Goal: Information Seeking & Learning: Find specific fact

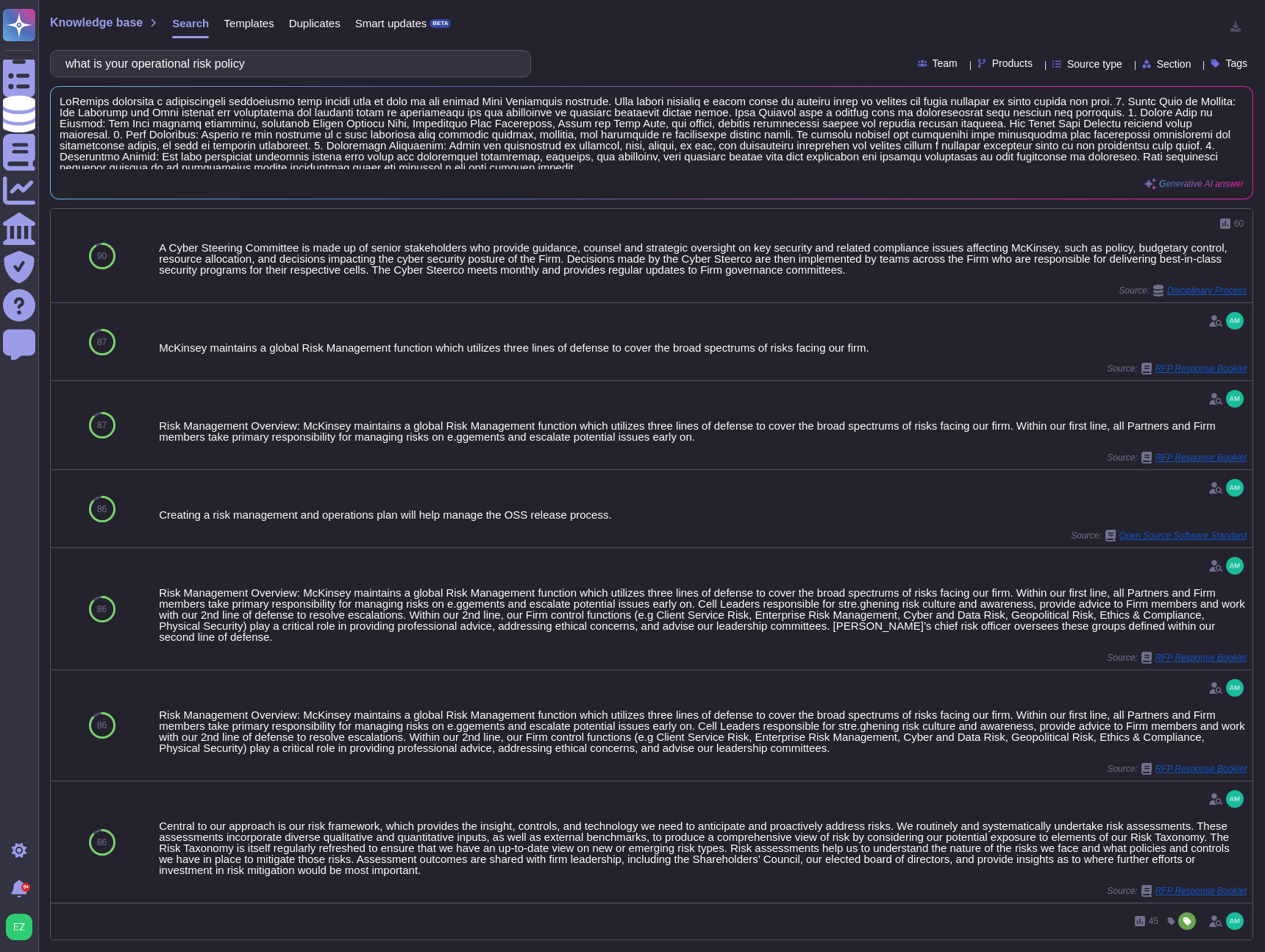
click at [381, 72] on input "what is your operational risk policy" at bounding box center [287, 63] width 458 height 26
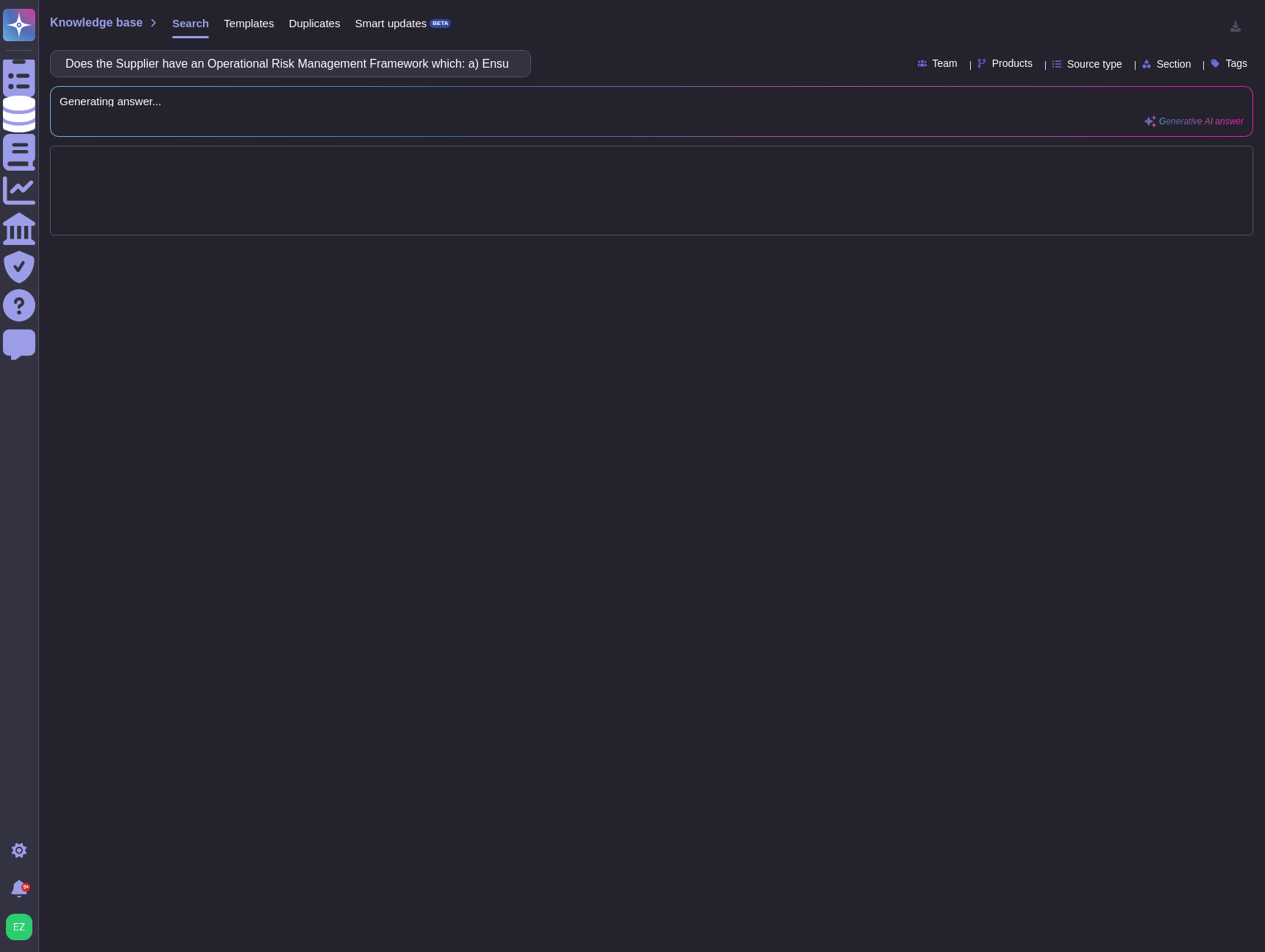
click at [693, 41] on div "Knowledge base Search Templates Duplicates Smart updates BETA Does the Supplier…" at bounding box center [652, 476] width 1227 height 952
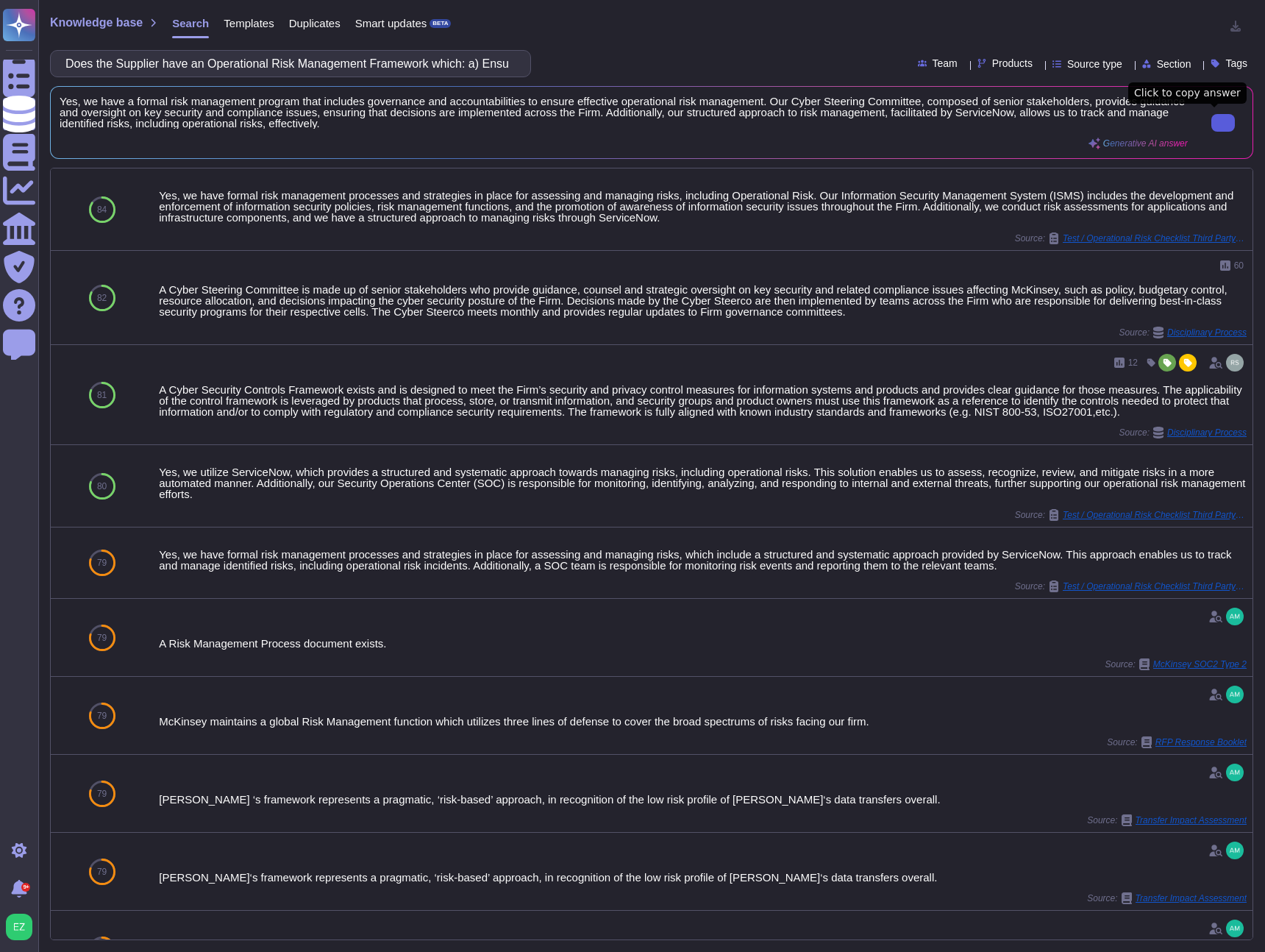
click at [465, 64] on input "Does the Supplier have an Operational Risk Management Framework which: a) Ensur…" at bounding box center [287, 63] width 458 height 26
paste input "efines Risk Management Principles including a definition of Operational Risk:"
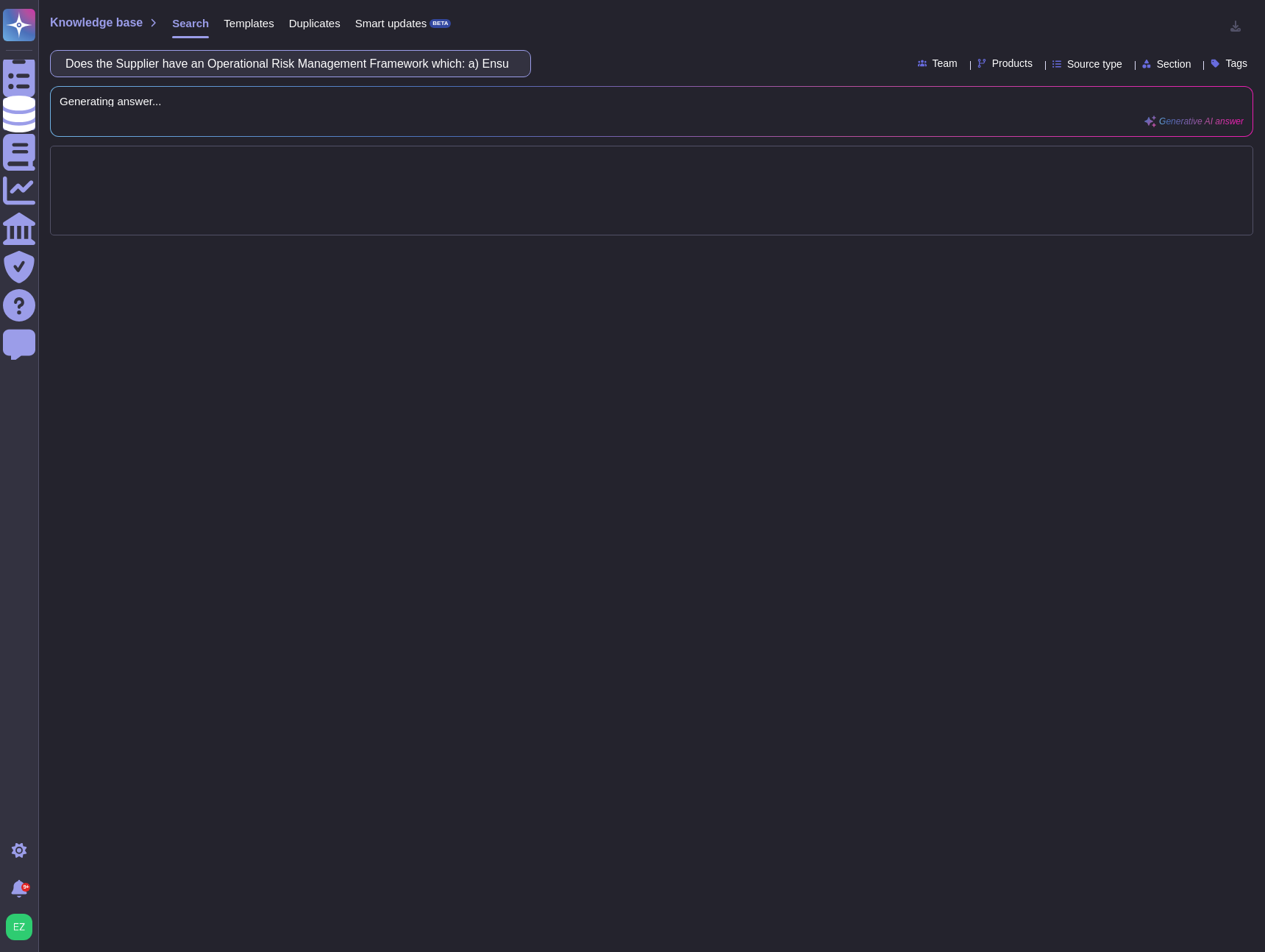
scroll to position [0, 70]
drag, startPoint x: 509, startPoint y: 68, endPoint x: 519, endPoint y: 77, distance: 13.5
click at [509, 68] on input "Defines Risk Management Principles including a definition of Operational Risk:" at bounding box center [287, 63] width 458 height 26
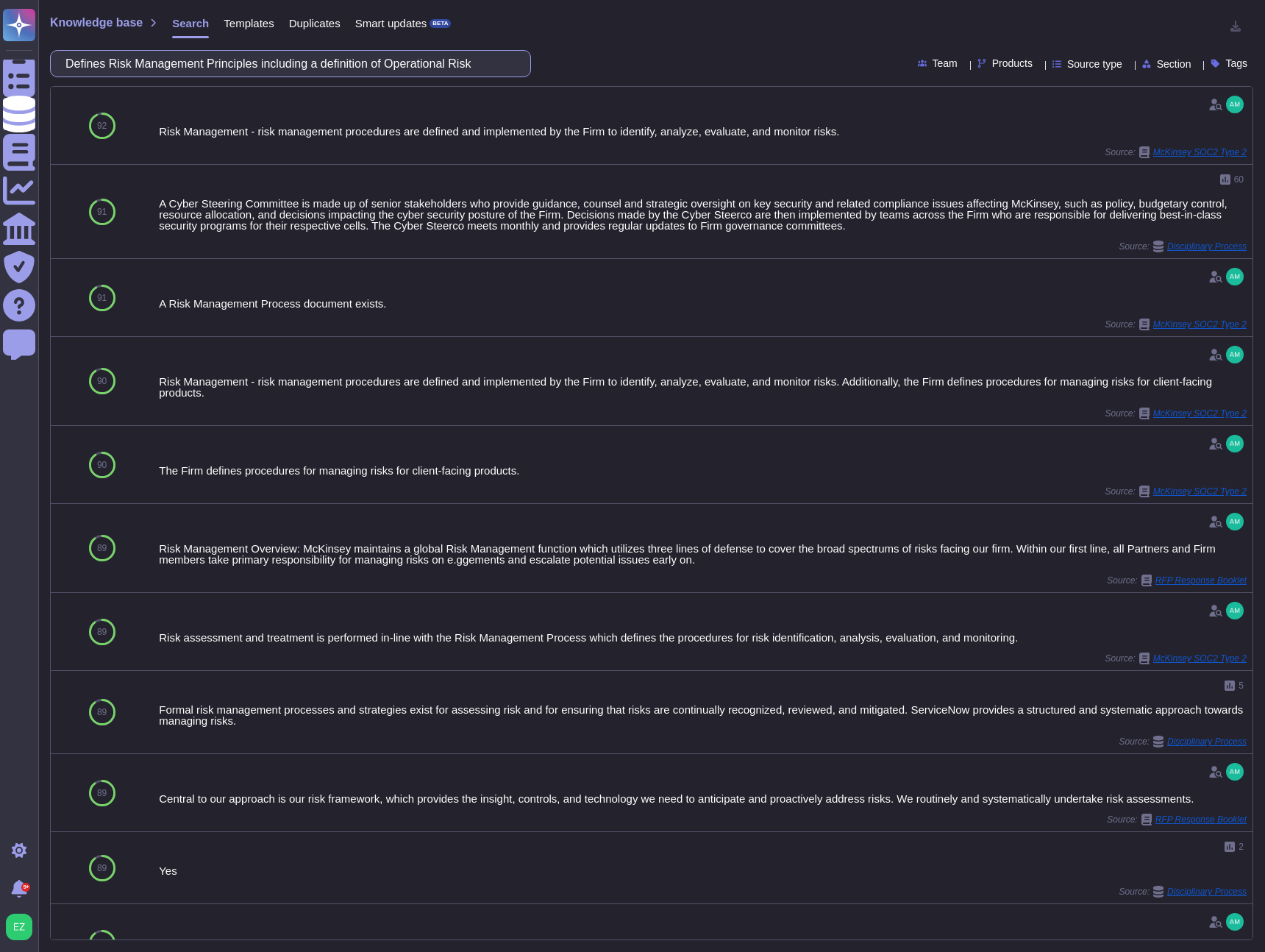
click at [335, 64] on input "Defines Risk Management Principles including a definition of Operational Risk" at bounding box center [287, 63] width 458 height 26
click at [336, 64] on input "Defines Risk Management Principles including a definition of Operational Risk" at bounding box center [287, 63] width 458 height 26
click at [342, 64] on input "Defines Risk Management Principles including a definition of Operational Risk" at bounding box center [287, 63] width 458 height 26
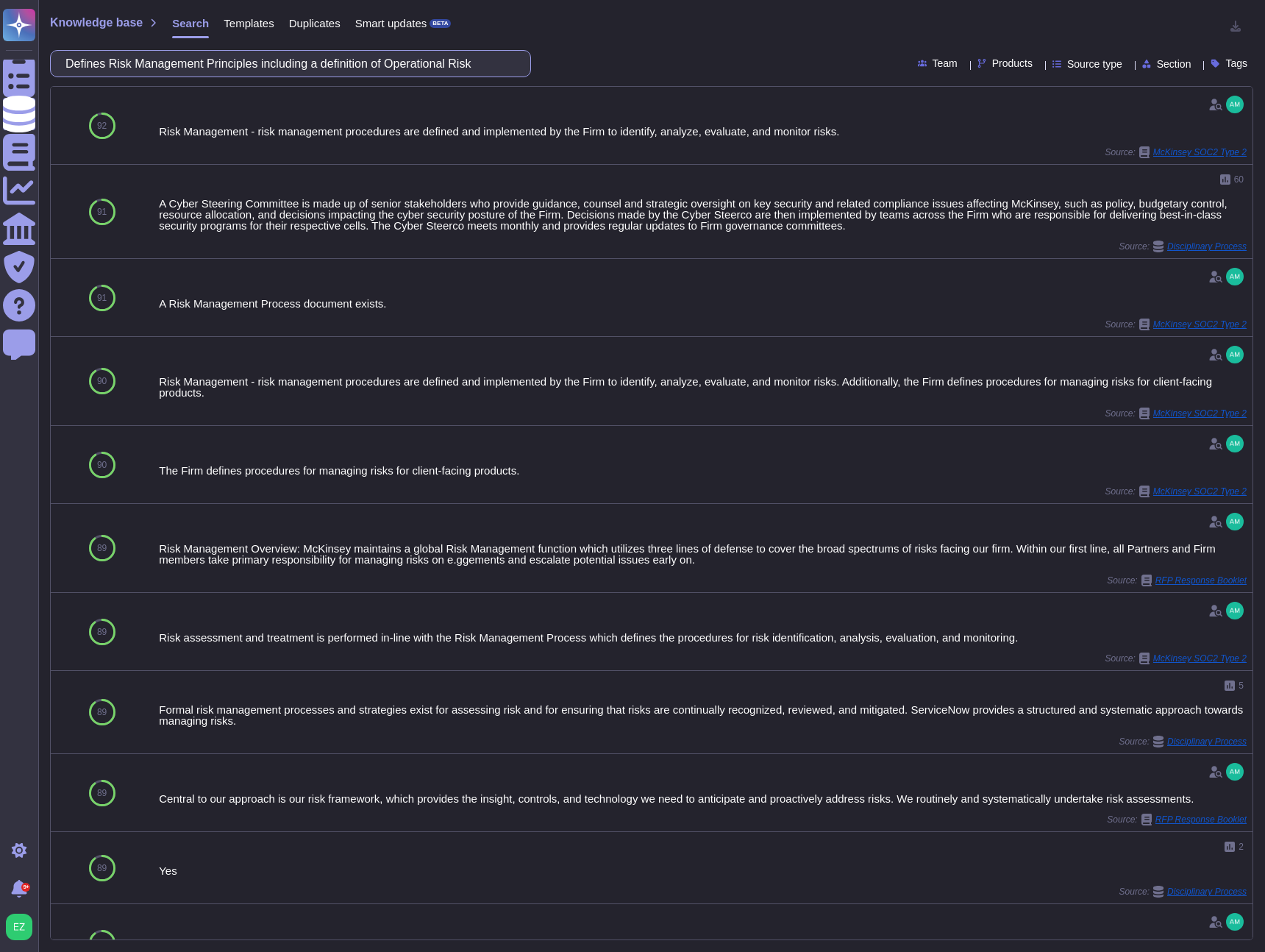
click at [342, 64] on input "Defines Risk Management Principles including a definition of Operational Risk" at bounding box center [287, 63] width 458 height 26
paste input ":"
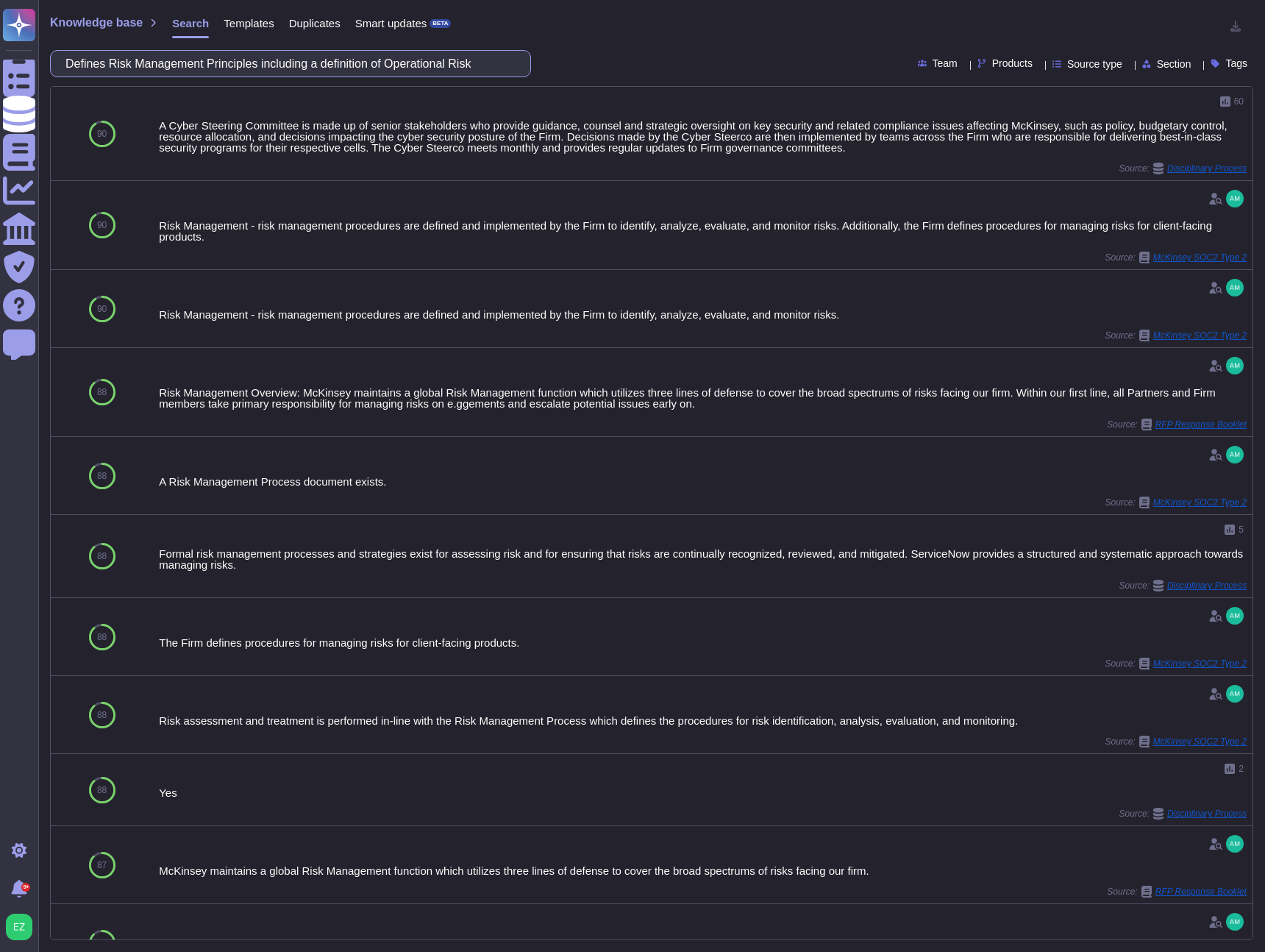
scroll to position [0, 70]
type input "Defines Risk Management Principles including a definition of Operational Risk:"
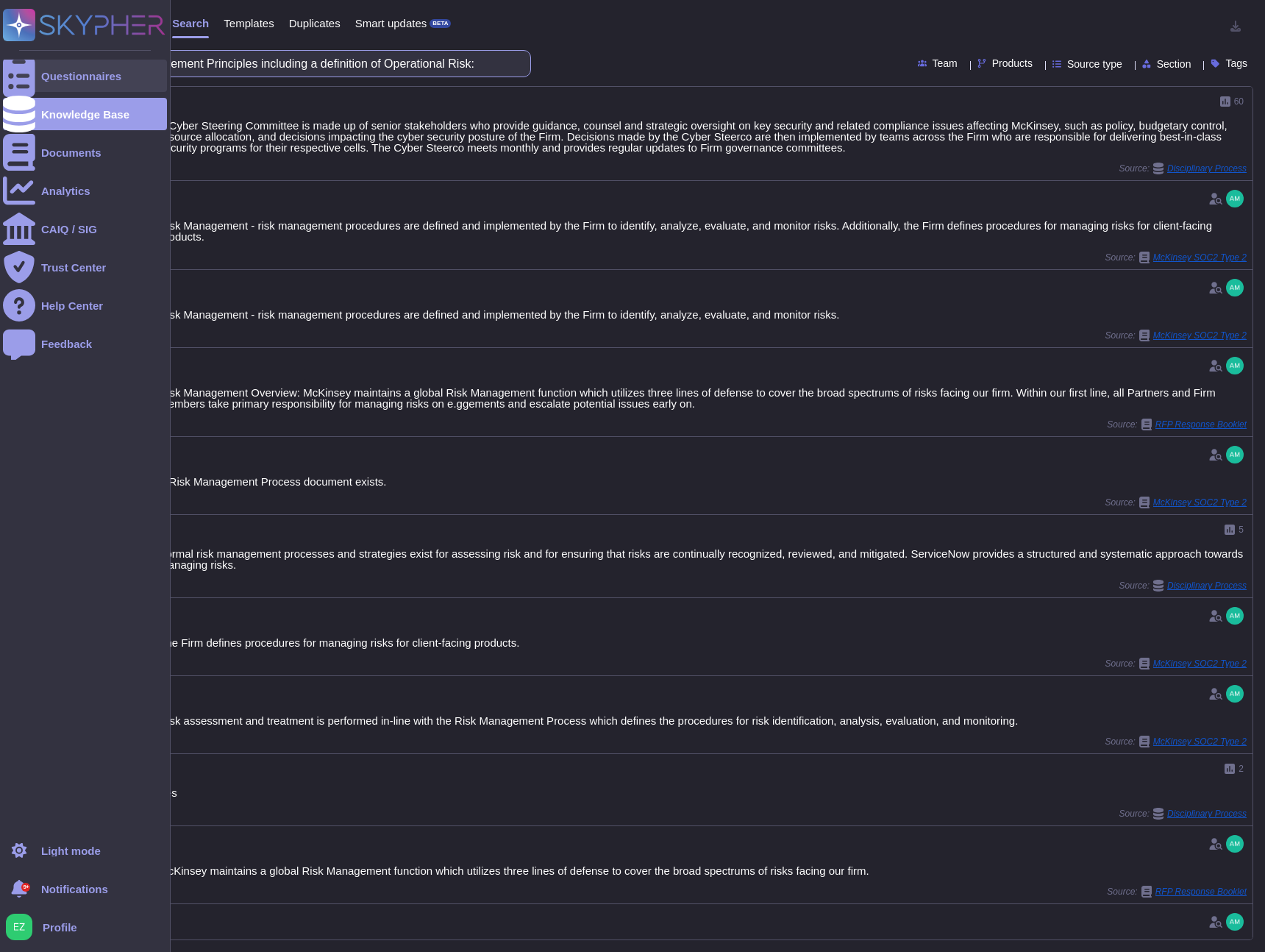
scroll to position [0, 0]
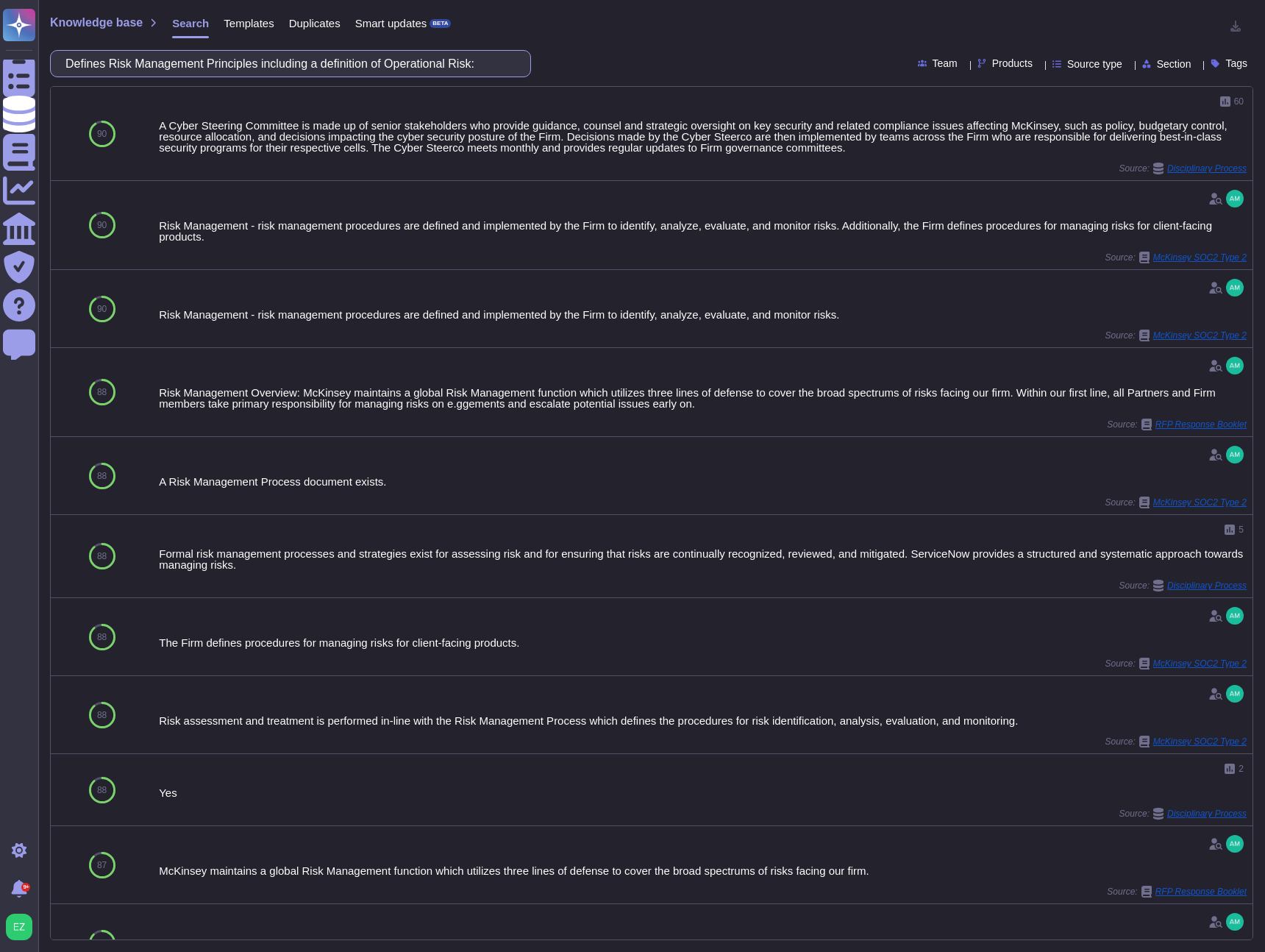
drag, startPoint x: 514, startPoint y: 63, endPoint x: -93, endPoint y: 56, distance: 607.0
click at [0, 56] on html "Questionnaires Knowledge Base Documents Analytics CAIQ / SIG Trust Center Help …" at bounding box center [632, 476] width 1265 height 952
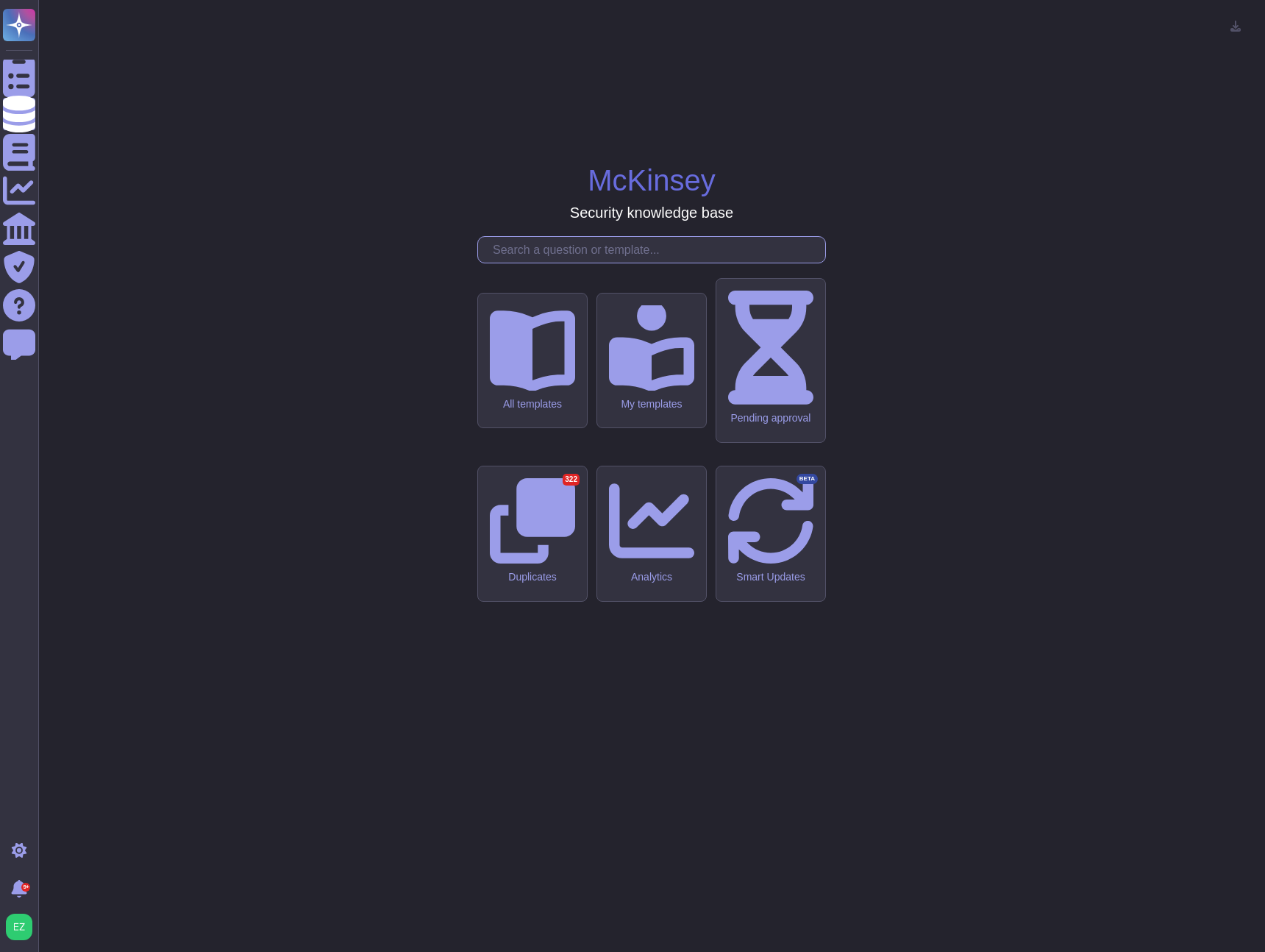
click at [748, 263] on input "text" at bounding box center [655, 249] width 340 height 26
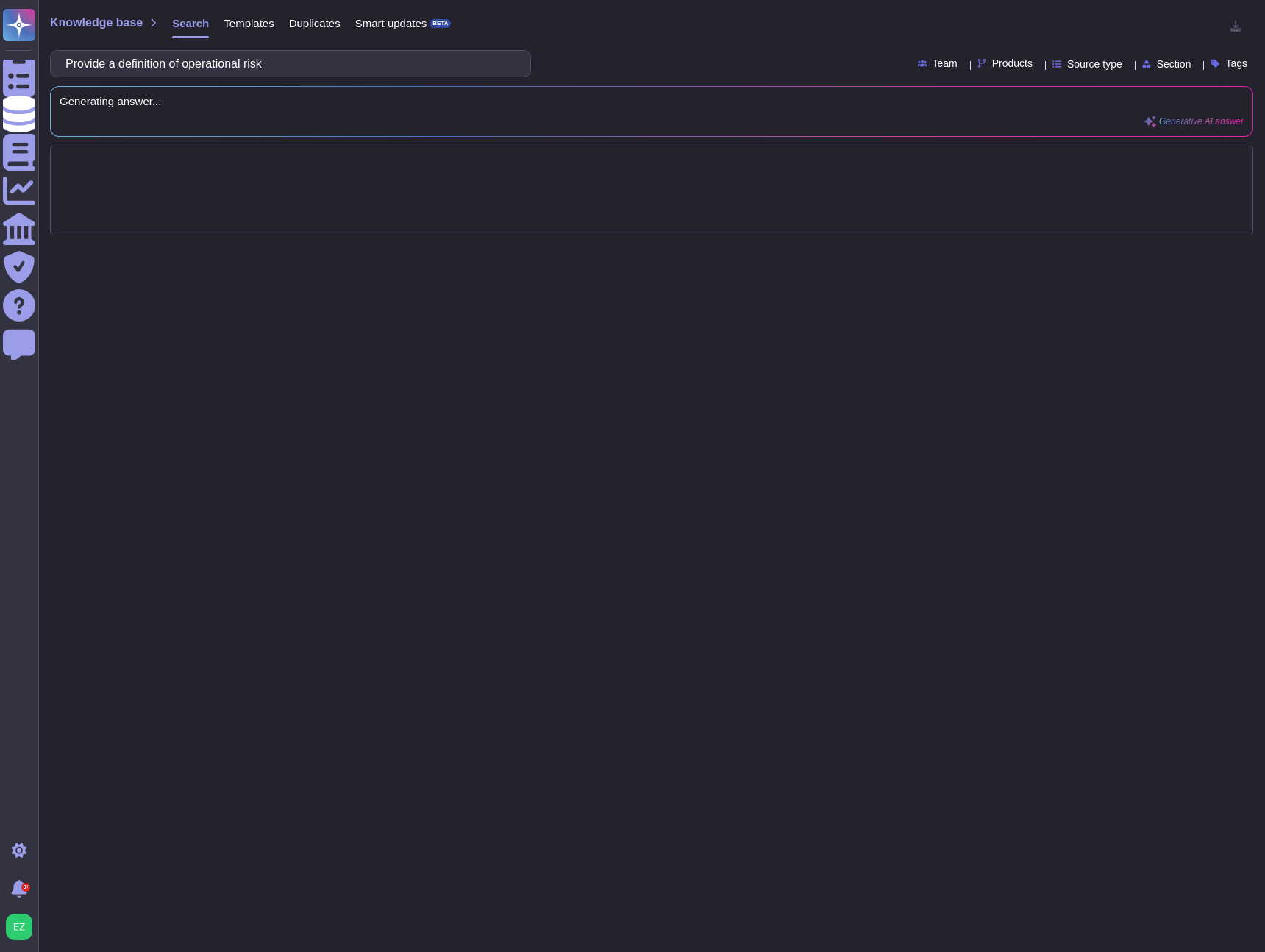
type input "Provide a definition of operational risk"
